Goal: Task Accomplishment & Management: Manage account settings

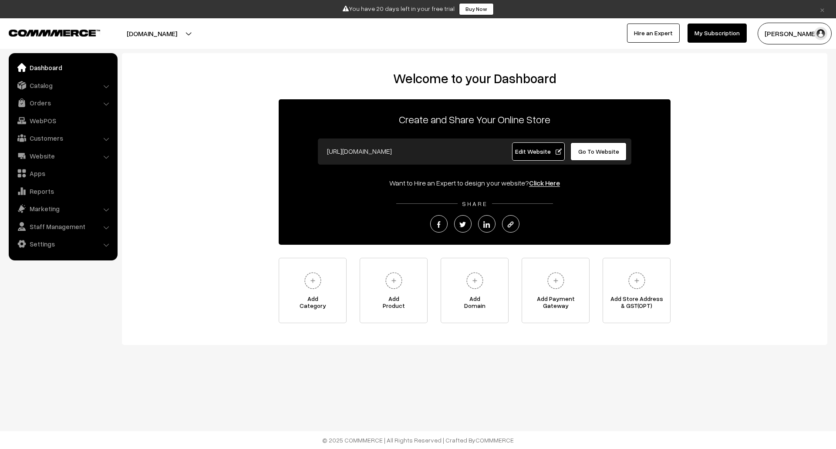
click at [531, 148] on span "Edit Website" at bounding box center [538, 151] width 47 height 7
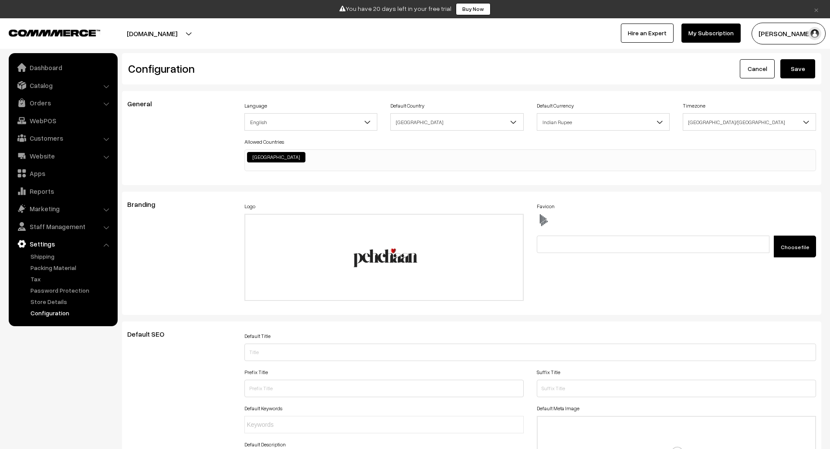
scroll to position [701, 0]
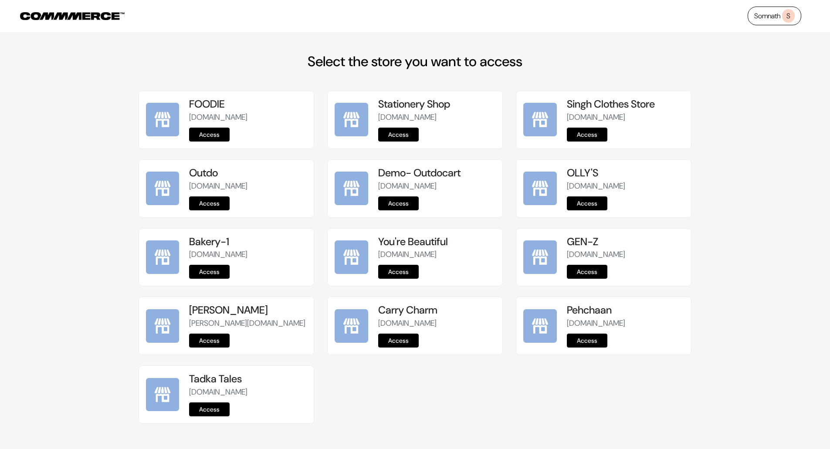
scroll to position [74, 0]
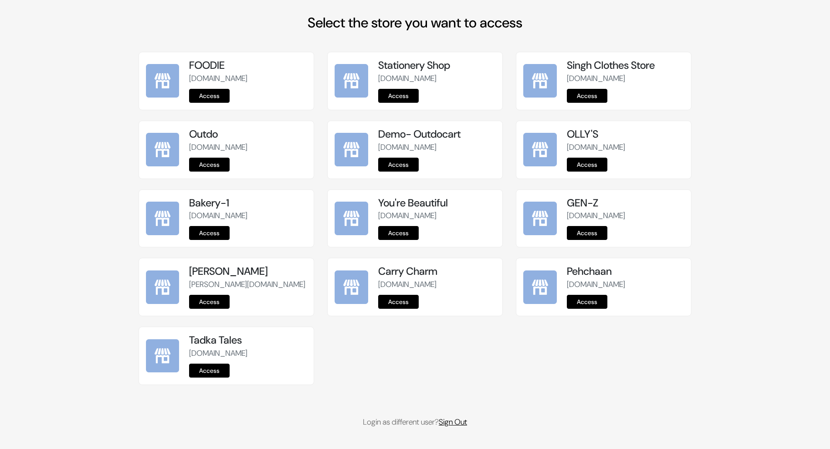
click at [467, 420] on link "Sign Out" at bounding box center [453, 422] width 28 height 10
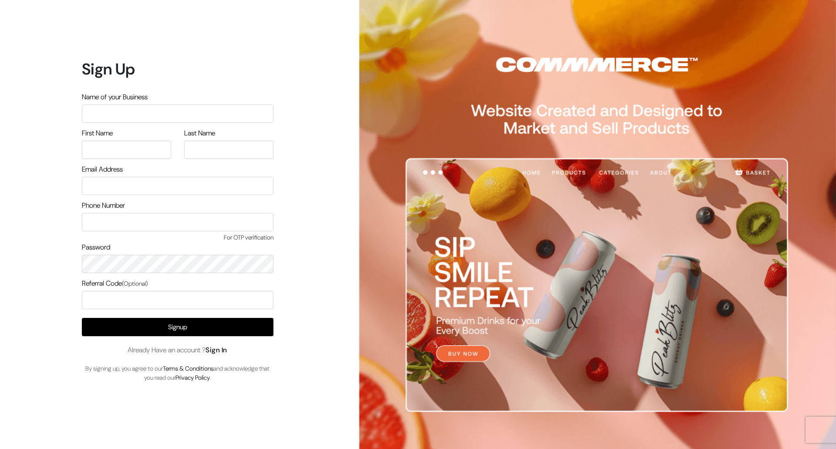
click at [224, 349] on link "Sign In" at bounding box center [217, 349] width 22 height 9
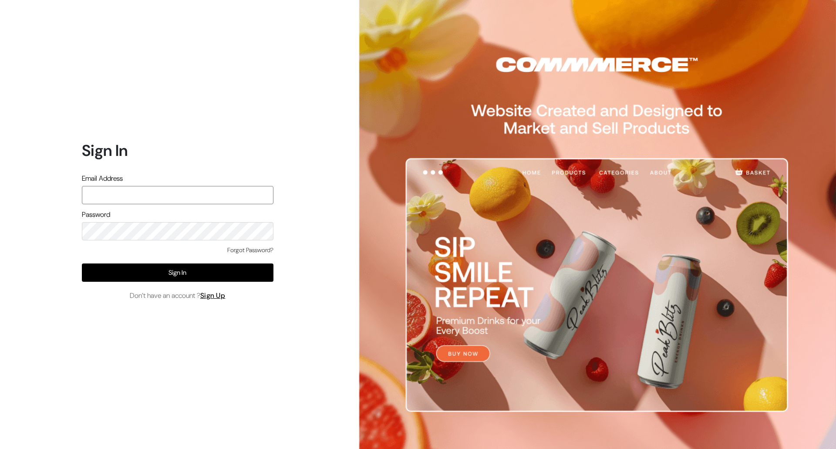
type input "mayank@commmerce.com"
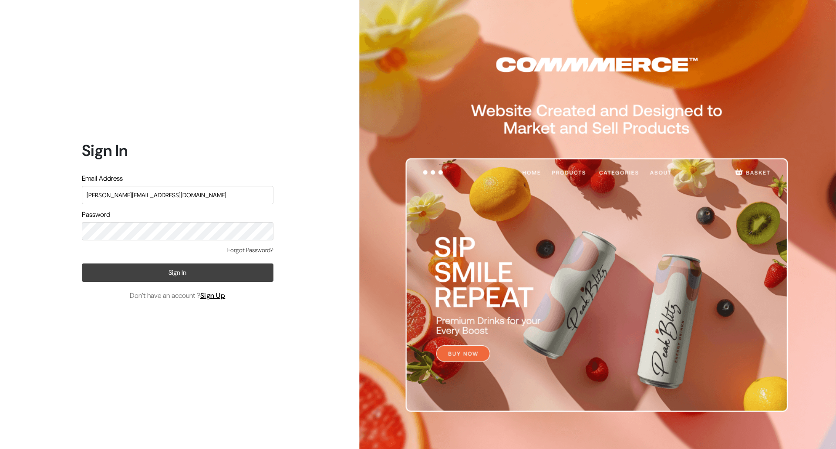
click at [183, 267] on button "Sign In" at bounding box center [178, 272] width 192 height 18
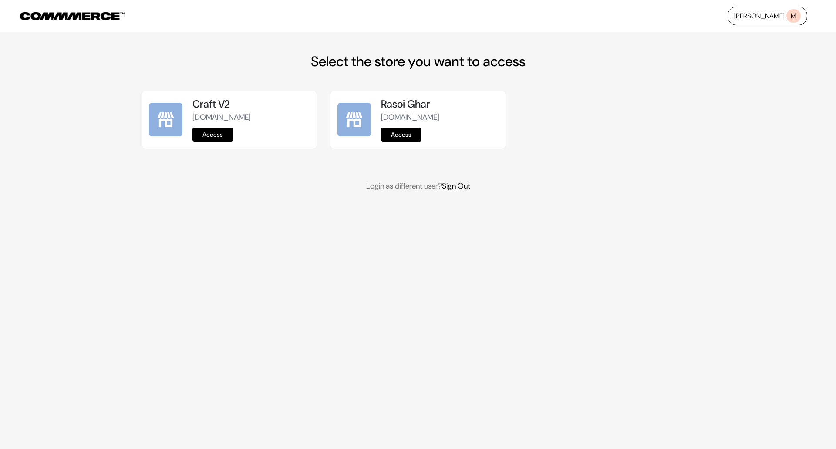
click at [451, 189] on link "Sign Out" at bounding box center [456, 186] width 28 height 10
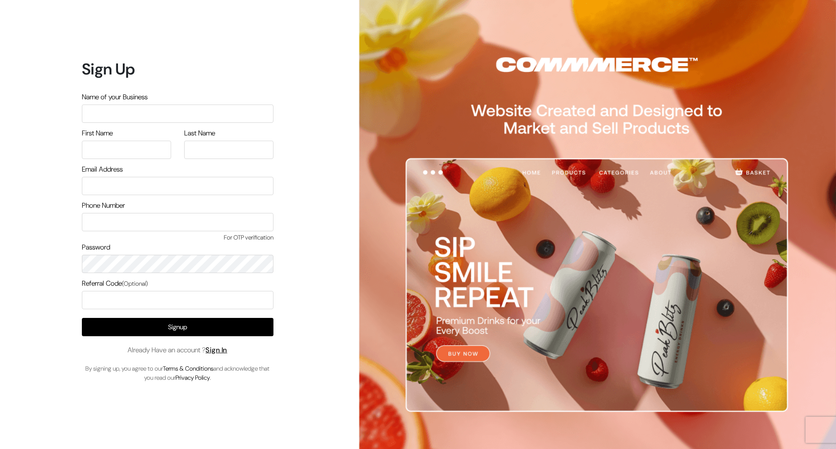
click at [222, 355] on span "Already Have an account ? Sign In" at bounding box center [178, 350] width 100 height 10
click at [226, 349] on link "Sign In" at bounding box center [217, 349] width 22 height 9
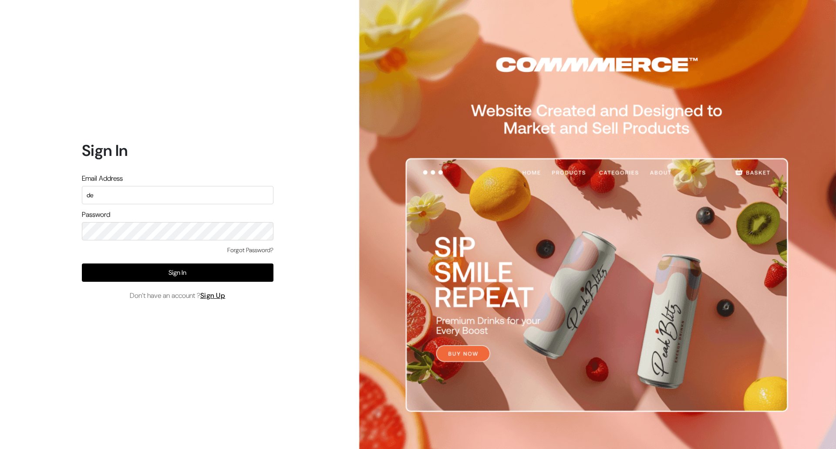
type input "[EMAIL_ADDRESS][DOMAIN_NAME]"
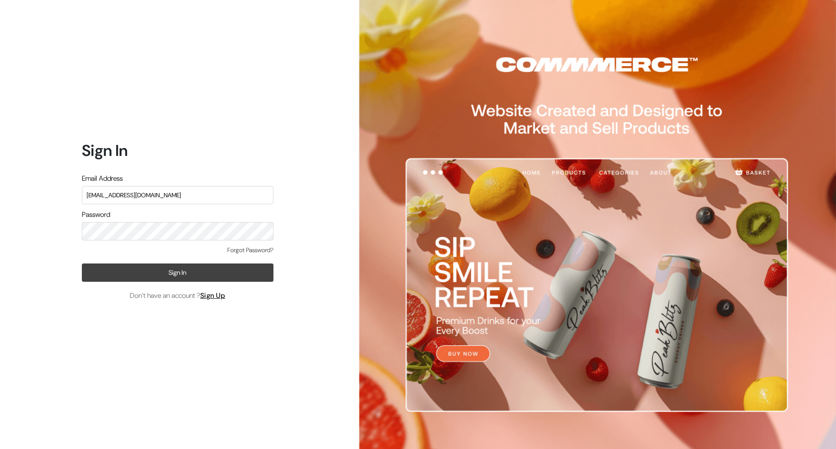
click at [195, 275] on button "Sign In" at bounding box center [178, 272] width 192 height 18
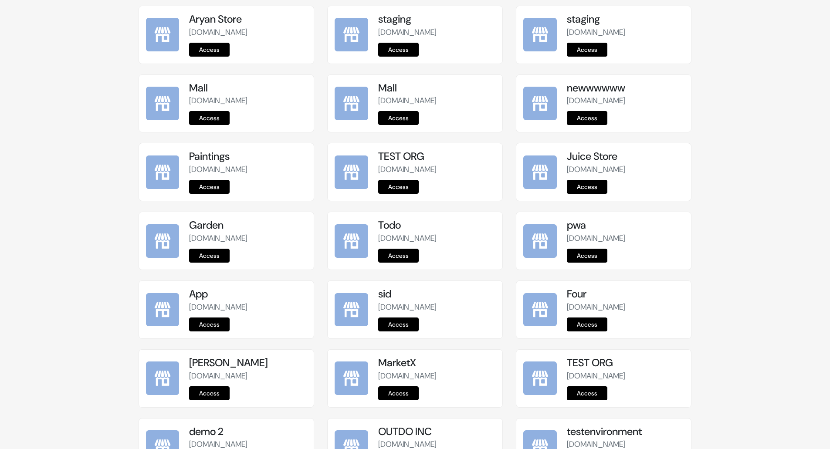
scroll to position [979, 0]
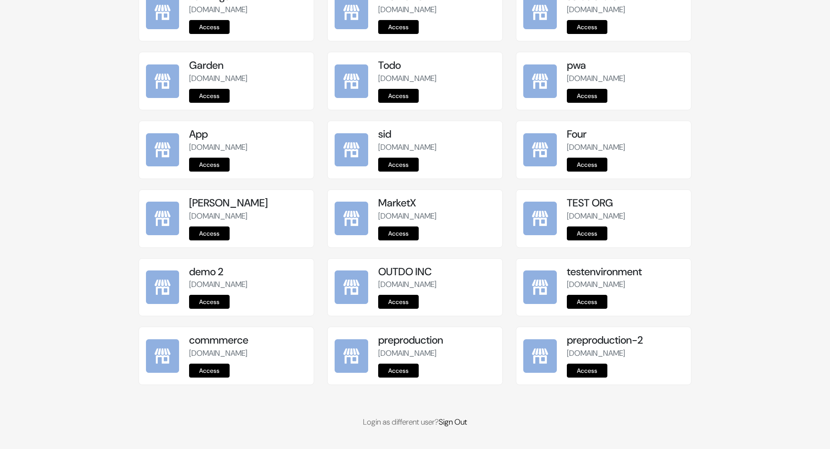
click at [404, 370] on link "Access" at bounding box center [398, 371] width 41 height 14
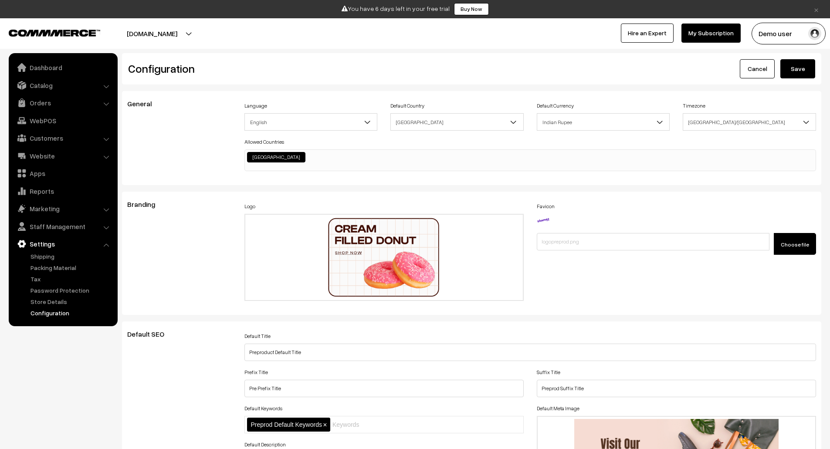
scroll to position [701, 0]
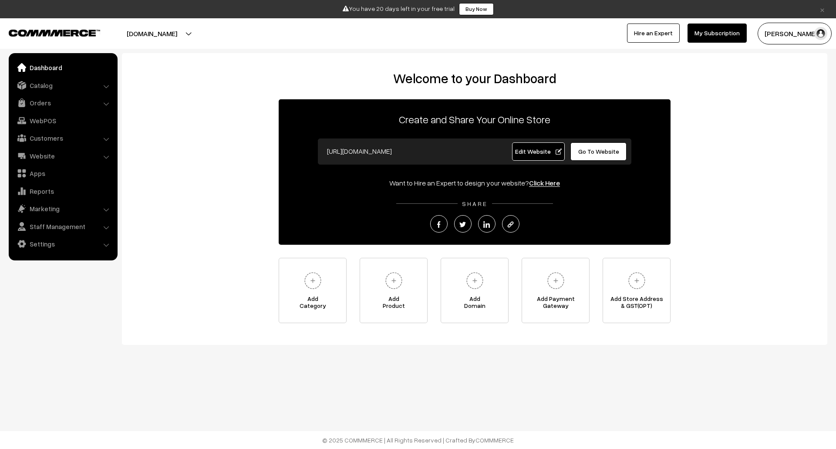
click at [541, 149] on span "Edit Website" at bounding box center [538, 151] width 47 height 7
click at [538, 152] on span "Edit Website" at bounding box center [538, 151] width 47 height 7
